Goal: Find specific page/section: Find specific page/section

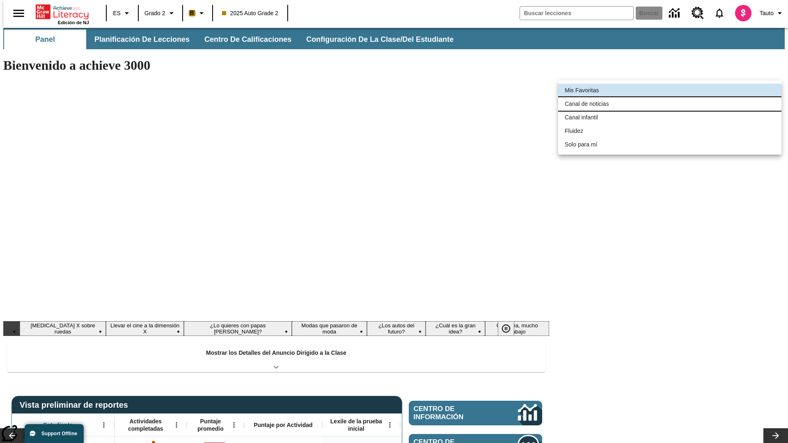
click at [670, 104] on li "Canal de noticias" at bounding box center [669, 104] width 223 height 14
type input "120"
